Goal: Task Accomplishment & Management: Manage account settings

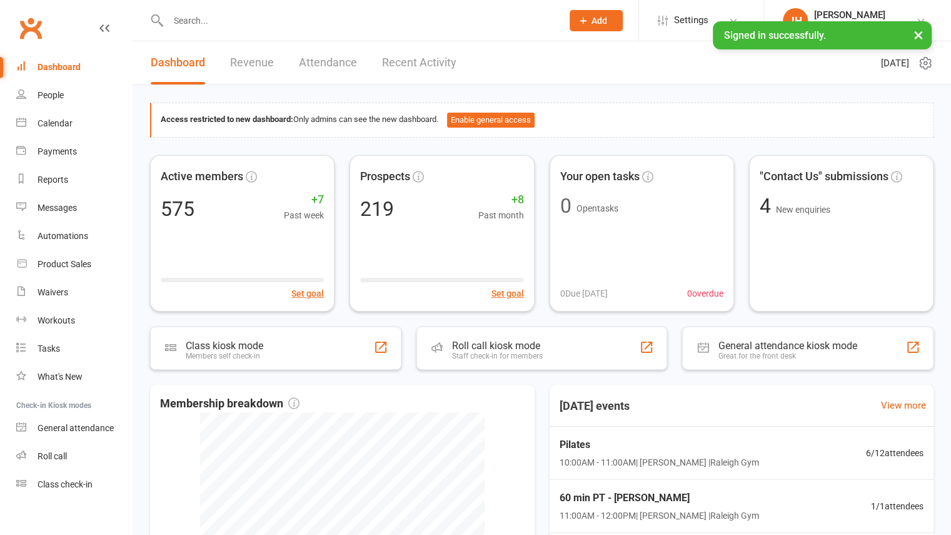
click at [296, 23] on input "text" at bounding box center [358, 21] width 389 height 18
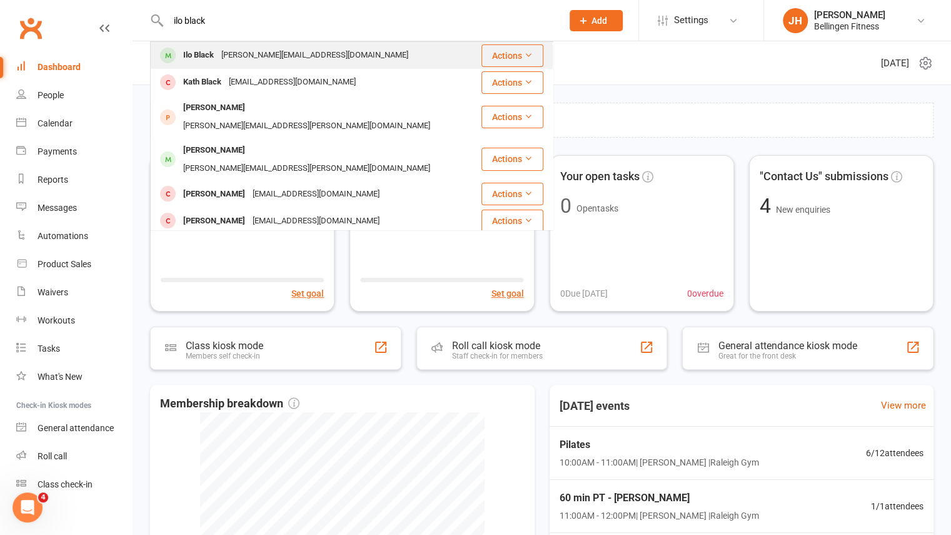
type input "ilo black"
click at [273, 61] on div "[PERSON_NAME][EMAIL_ADDRESS][DOMAIN_NAME]" at bounding box center [315, 55] width 194 height 18
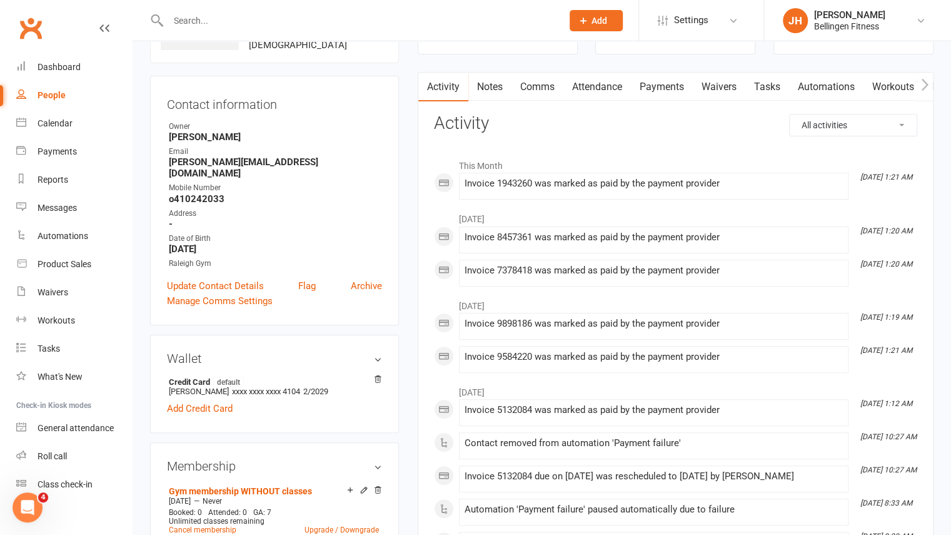
scroll to position [89, 0]
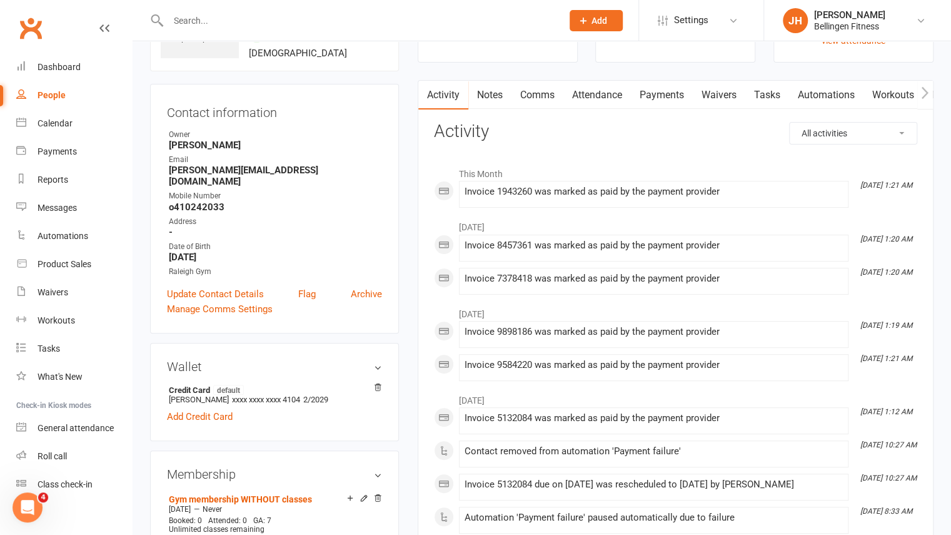
click at [668, 89] on link "Payments" at bounding box center [662, 95] width 62 height 29
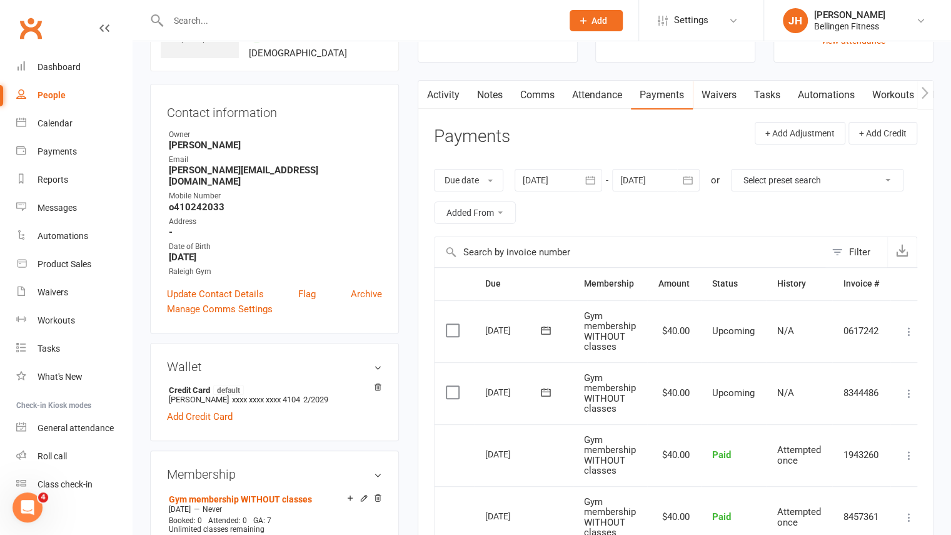
click at [588, 177] on icon "button" at bounding box center [590, 180] width 9 height 8
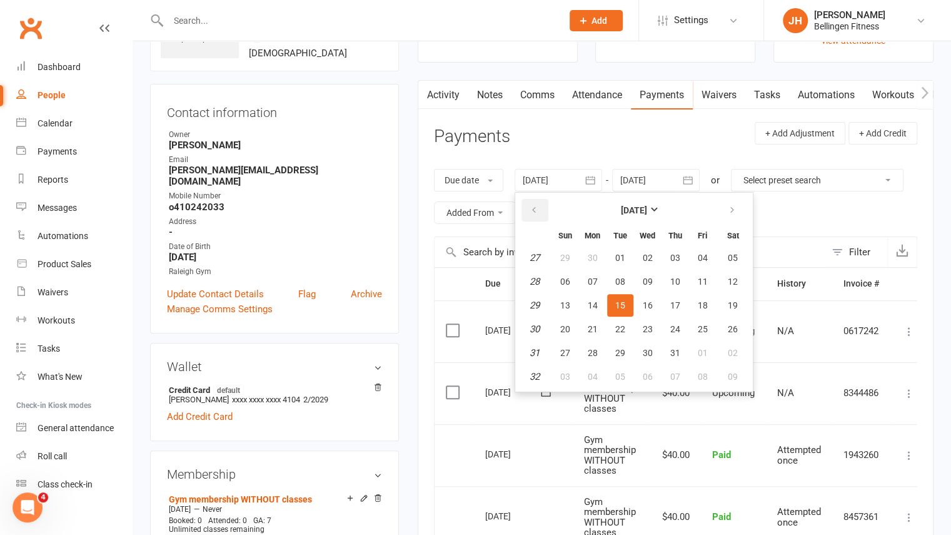
click at [544, 201] on button "button" at bounding box center [534, 210] width 27 height 23
click at [732, 253] on span "01" at bounding box center [733, 258] width 10 height 10
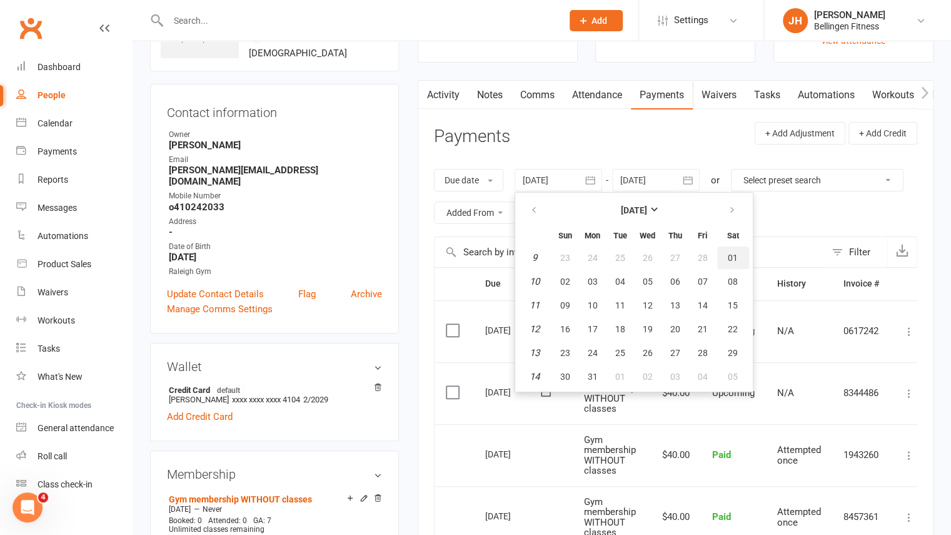
type input "[DATE]"
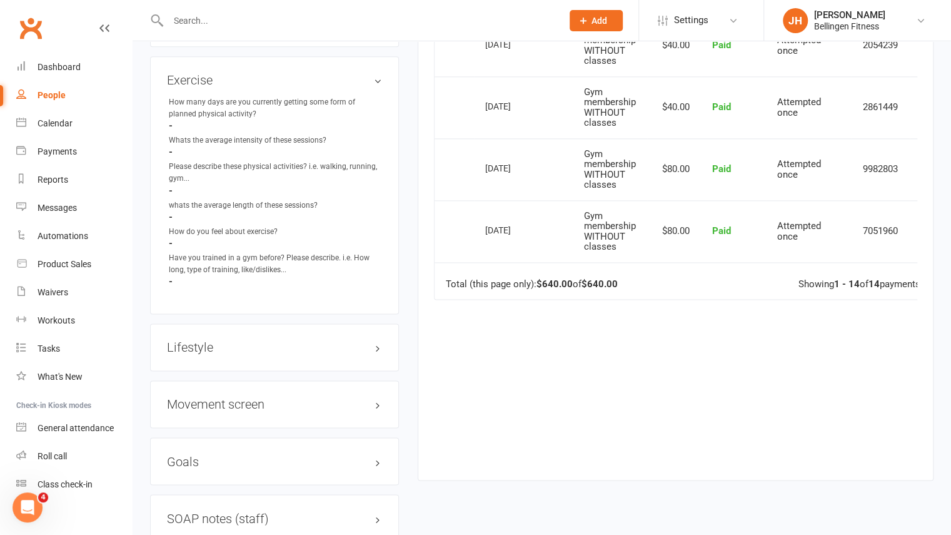
scroll to position [995, 0]
